Goal: Communication & Community: Ask a question

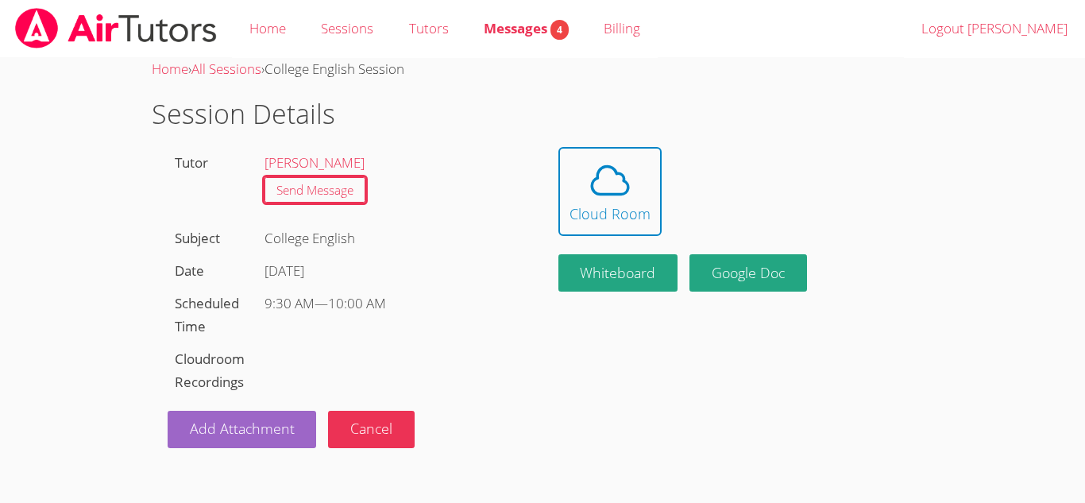
click at [60, 21] on img at bounding box center [116, 28] width 205 height 41
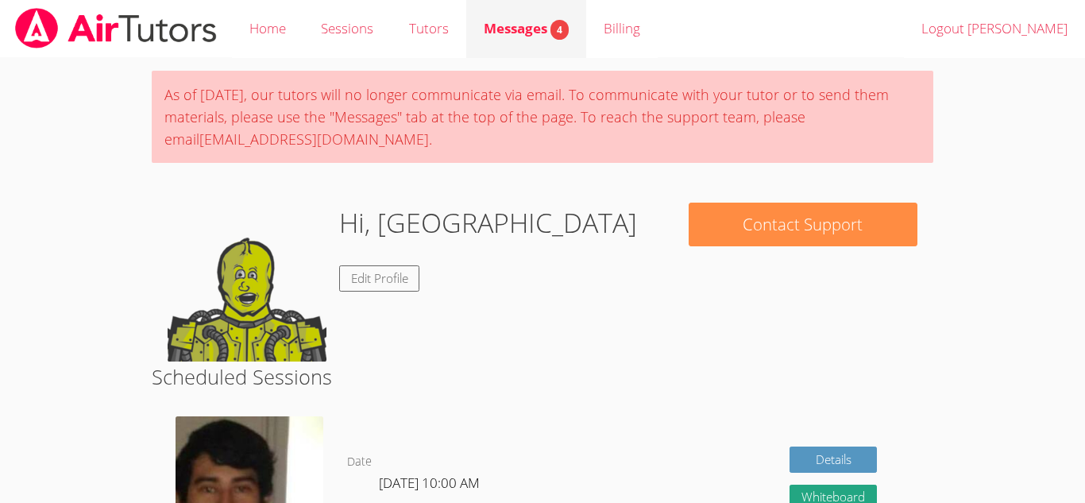
click at [478, 45] on link "Messages 4" at bounding box center [526, 29] width 120 height 58
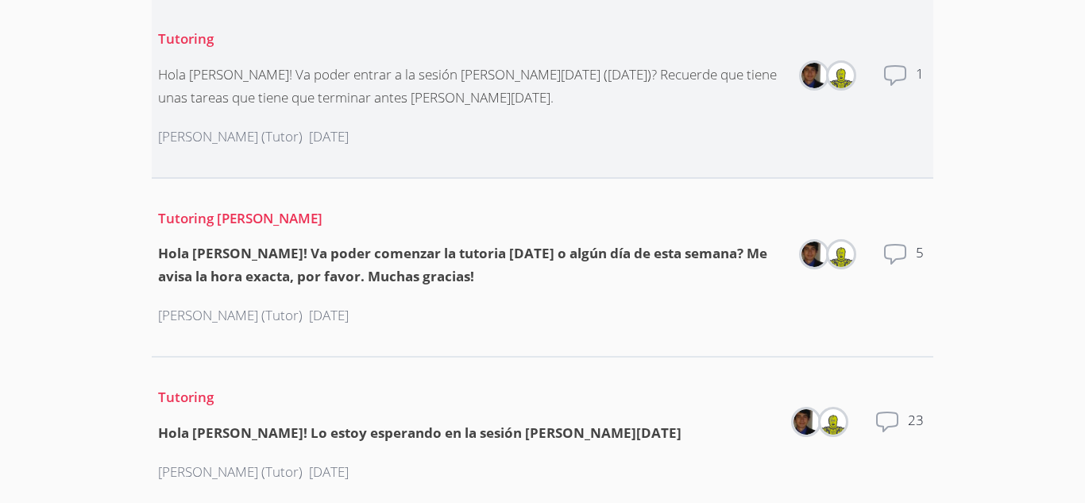
scroll to position [245, 0]
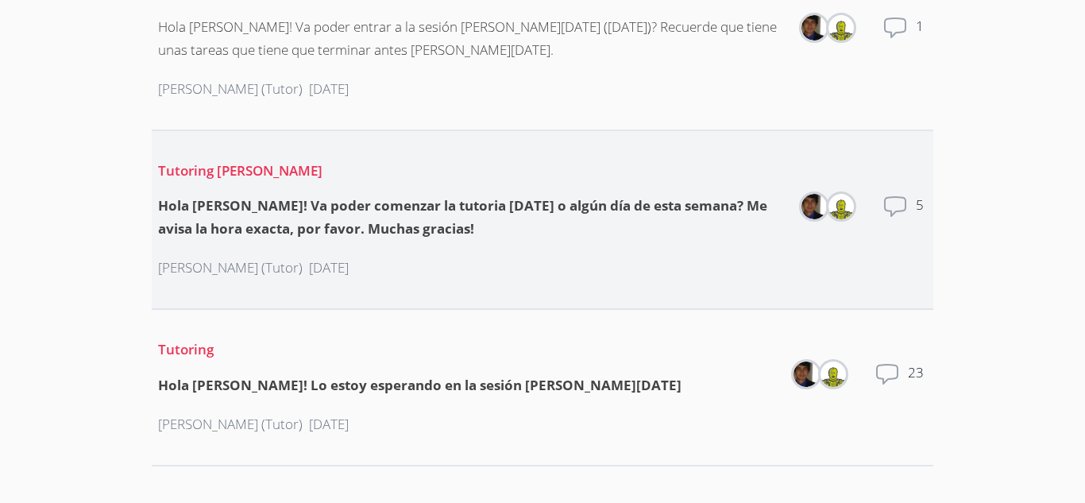
click at [560, 223] on div "Hola [PERSON_NAME]! Va poder comenzar la tutoria [DATE] o algún día de esta sem…" at bounding box center [471, 218] width 626 height 46
